Goal: Task Accomplishment & Management: Manage account settings

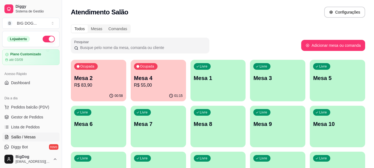
click at [149, 88] on p "R$ 55,00" at bounding box center [158, 85] width 49 height 7
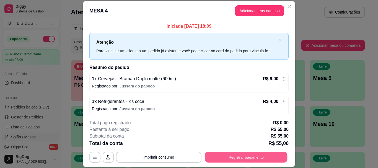
click at [222, 157] on button "Registrar pagamento" at bounding box center [246, 157] width 82 height 11
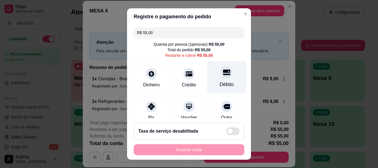
click at [220, 82] on div "Débito" at bounding box center [227, 84] width 14 height 7
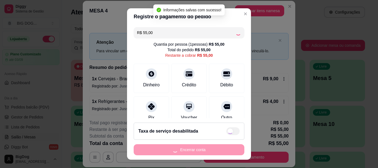
type input "R$ 0,00"
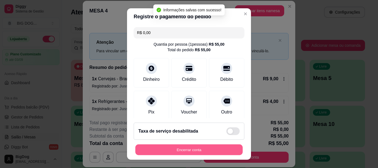
click at [208, 149] on button "Encerrar conta" at bounding box center [188, 149] width 107 height 11
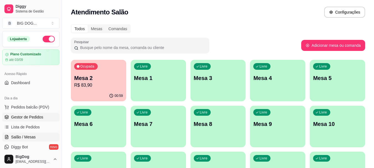
click at [40, 117] on span "Gestor de Pedidos" at bounding box center [27, 117] width 32 height 6
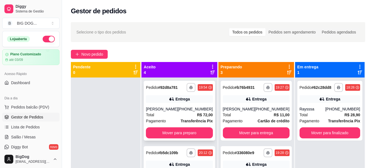
click at [188, 113] on div "Total R$ 72,00" at bounding box center [179, 115] width 67 height 6
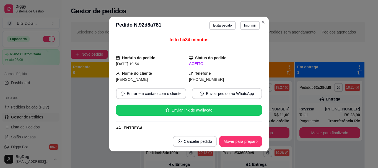
scroll to position [174, 0]
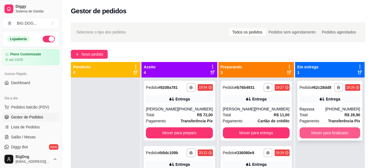
click at [325, 134] on button "Mover para finalizado" at bounding box center [329, 132] width 61 height 11
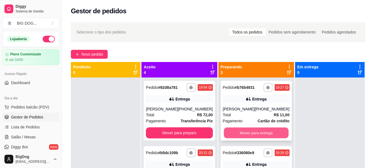
click at [263, 129] on button "Mover para entrega" at bounding box center [255, 132] width 65 height 11
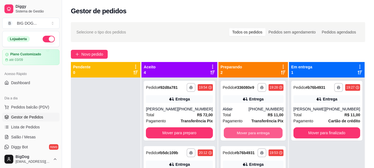
click at [263, 129] on button "Mover para entrega" at bounding box center [252, 132] width 59 height 11
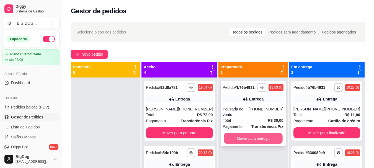
click at [259, 135] on button "Mover para entrega" at bounding box center [252, 138] width 59 height 11
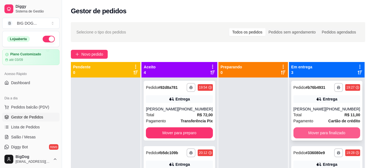
click at [334, 132] on button "Mover para finalizado" at bounding box center [326, 132] width 67 height 11
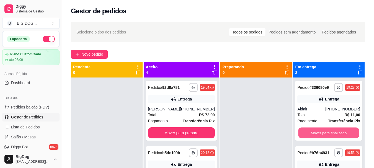
click at [334, 132] on button "Mover para finalizado" at bounding box center [328, 132] width 61 height 11
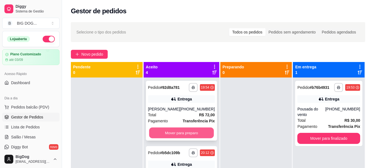
click at [186, 131] on button "Mover para preparo" at bounding box center [181, 132] width 65 height 11
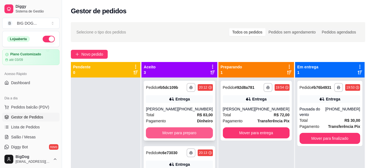
click at [185, 132] on button "Mover para preparo" at bounding box center [179, 132] width 67 height 11
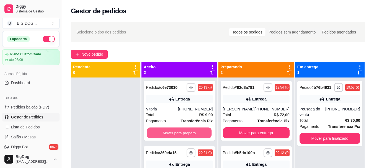
click at [185, 132] on button "Mover para preparo" at bounding box center [179, 132] width 65 height 11
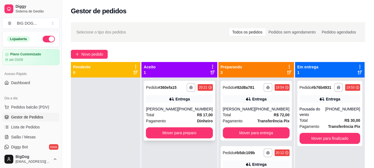
click at [197, 109] on div "[PHONE_NUMBER]" at bounding box center [195, 109] width 35 height 6
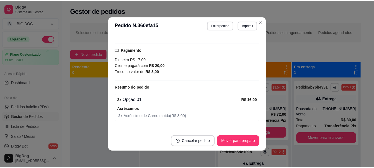
scroll to position [146, 0]
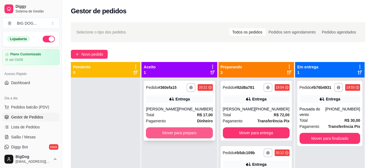
click at [189, 129] on button "Mover para preparo" at bounding box center [179, 132] width 67 height 11
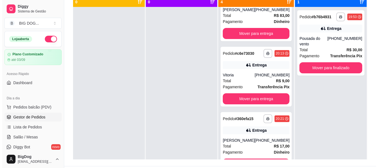
scroll to position [83, 0]
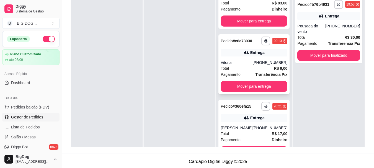
click at [274, 66] on strong "R$ 9,00" at bounding box center [281, 68] width 14 height 4
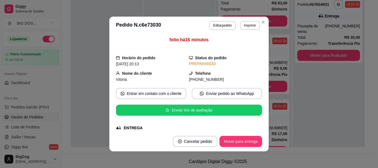
scroll to position [122, 0]
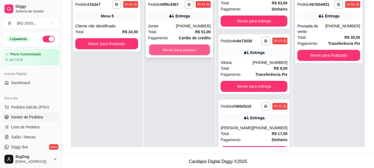
click at [166, 50] on button "Mover para preparo" at bounding box center [179, 50] width 61 height 11
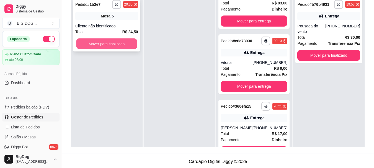
click at [112, 42] on button "Mover para finalizado" at bounding box center [106, 43] width 61 height 11
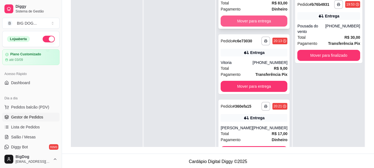
click at [269, 25] on button "Mover para entrega" at bounding box center [253, 20] width 67 height 11
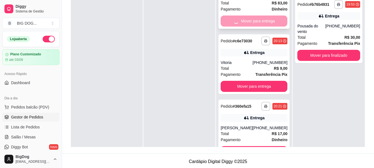
click at [269, 25] on div "Mover para entrega" at bounding box center [253, 20] width 67 height 11
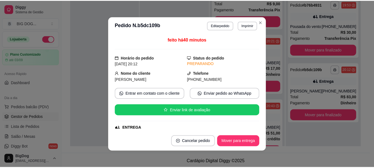
scroll to position [29, 0]
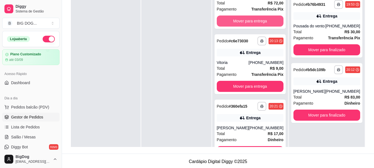
click at [260, 23] on button "Mover para entrega" at bounding box center [250, 20] width 67 height 11
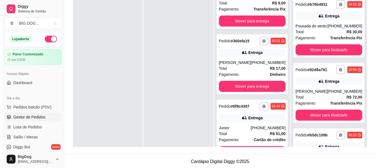
scroll to position [0, 0]
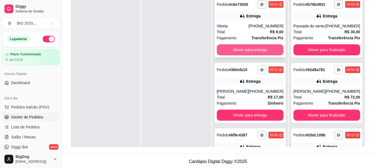
click at [256, 54] on button "Mover para entrega" at bounding box center [250, 49] width 67 height 11
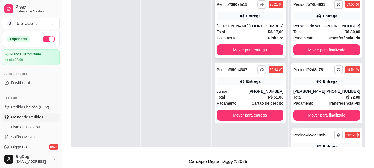
click at [265, 30] on div "Total R$ 17,00" at bounding box center [250, 32] width 67 height 6
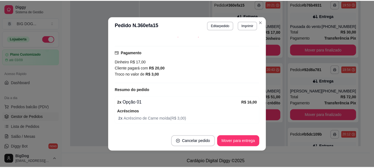
scroll to position [157, 0]
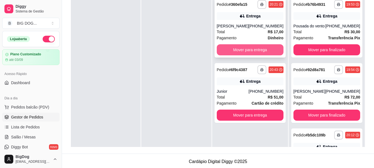
click at [261, 49] on button "Mover para entrega" at bounding box center [250, 49] width 67 height 11
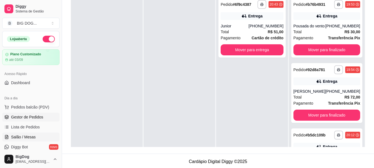
click at [20, 139] on span "Salão / Mesas" at bounding box center [23, 137] width 25 height 6
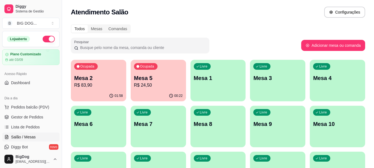
click at [149, 87] on p "R$ 24,50" at bounding box center [158, 85] width 49 height 7
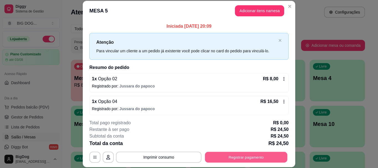
click at [216, 159] on button "Registrar pagamento" at bounding box center [246, 157] width 82 height 11
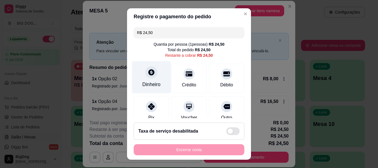
click at [149, 76] on icon at bounding box center [151, 72] width 7 height 7
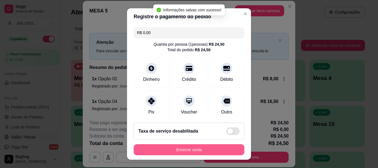
type input "R$ 0,00"
click at [201, 150] on button "Encerrar conta" at bounding box center [189, 149] width 111 height 11
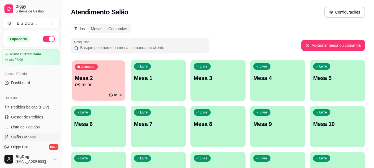
click at [91, 75] on p "Mesa 2" at bounding box center [98, 77] width 47 height 7
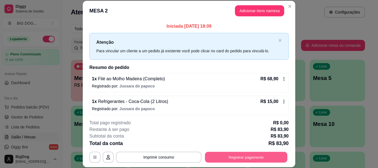
click at [219, 156] on button "Registrar pagamento" at bounding box center [246, 157] width 82 height 11
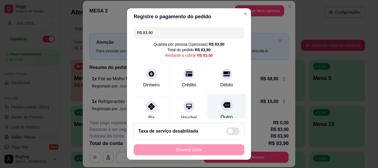
click at [220, 109] on div at bounding box center [226, 105] width 12 height 12
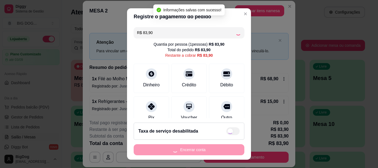
type input "R$ 0,00"
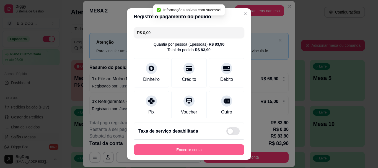
click at [208, 147] on button "Encerrar conta" at bounding box center [189, 149] width 111 height 11
